Goal: Task Accomplishment & Management: Complete application form

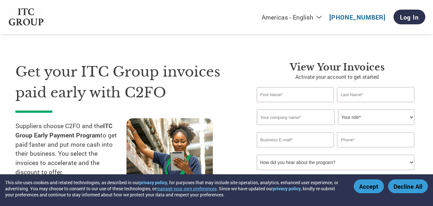
scroll to position [47, 0]
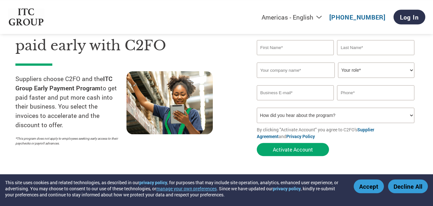
click at [308, 49] on input "text" at bounding box center [295, 47] width 77 height 15
type input "s"
type input "[PERSON_NAME]"
click at [364, 51] on input "text" at bounding box center [375, 47] width 77 height 15
type input "G"
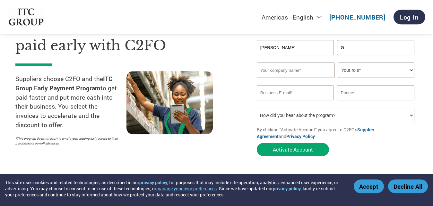
click at [291, 75] on input "text" at bounding box center [296, 70] width 78 height 15
type input "S"
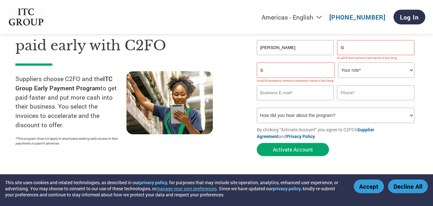
click at [323, 48] on input "[PERSON_NAME]" at bounding box center [295, 47] width 77 height 15
type input "[PERSON_NAME] G"
click at [354, 48] on input "G" at bounding box center [375, 47] width 77 height 15
drag, startPoint x: 297, startPoint y: 47, endPoint x: 259, endPoint y: 48, distance: 37.9
click at [259, 48] on input "[PERSON_NAME] G" at bounding box center [295, 47] width 77 height 15
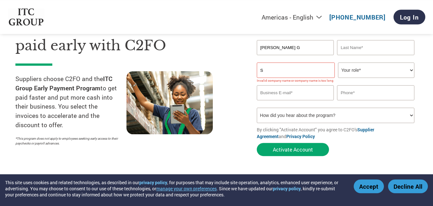
click at [360, 46] on input "text" at bounding box center [375, 47] width 77 height 15
paste input "[PERSON_NAME] G"
type input "[PERSON_NAME] G"
click at [289, 69] on input "S" at bounding box center [296, 70] width 78 height 15
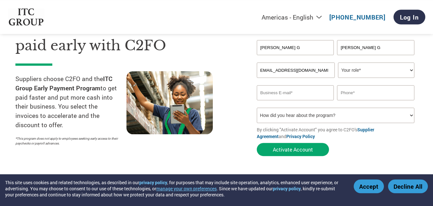
scroll to position [0, 5]
type input "[EMAIL_ADDRESS][DOMAIN_NAME]"
select select "OFFICE_MANAGER"
click option "Office Manager" at bounding box center [0, 0] width 0 height 0
drag, startPoint x: 329, startPoint y: 71, endPoint x: 244, endPoint y: 68, distance: 85.4
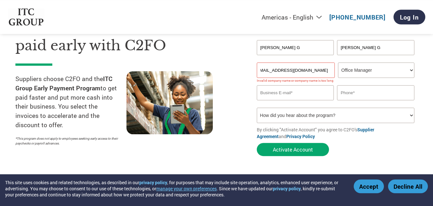
click at [244, 68] on div "Get your ITC Group invoices paid early with C2FO Suppliers choose C2FO and the …" at bounding box center [216, 74] width 402 height 171
click at [281, 94] on input "email" at bounding box center [295, 92] width 77 height 15
paste input "[EMAIL_ADDRESS][DOMAIN_NAME]"
type input "[EMAIL_ADDRESS][DOMAIN_NAME]"
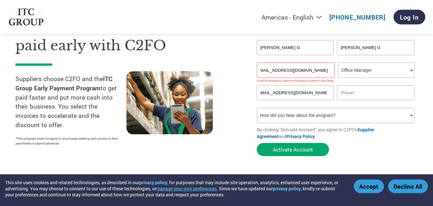
click at [328, 71] on input "[EMAIL_ADDRESS][DOMAIN_NAME]" at bounding box center [296, 70] width 78 height 15
type input "suryodayaelectricals"
click at [374, 93] on input "text" at bounding box center [375, 92] width 77 height 15
type input "9686200275"
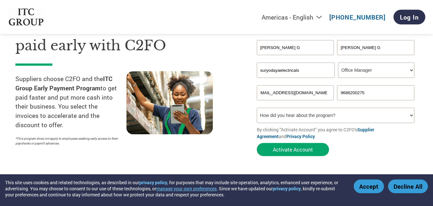
click at [257, 108] on select "How did you hear about the program? Received a letter Email Social Media Online…" at bounding box center [336, 115] width 158 height 15
select select "Email"
click option "Email" at bounding box center [0, 0] width 0 height 0
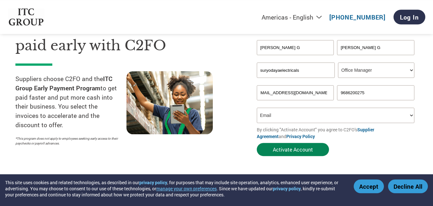
click at [280, 151] on button "Activate Account" at bounding box center [293, 149] width 72 height 13
